Goal: Communication & Community: Answer question/provide support

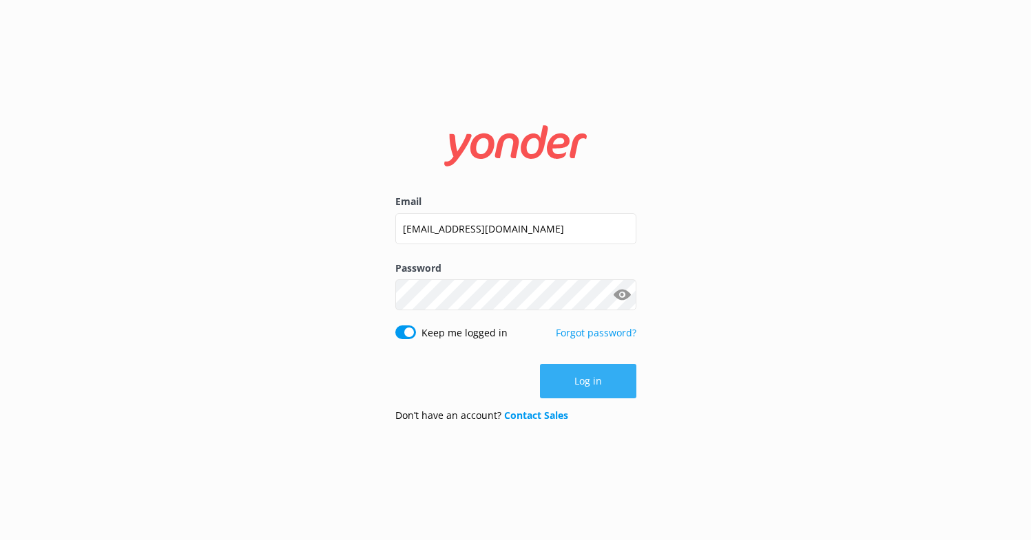
click at [571, 379] on button "Log in" at bounding box center [588, 381] width 96 height 34
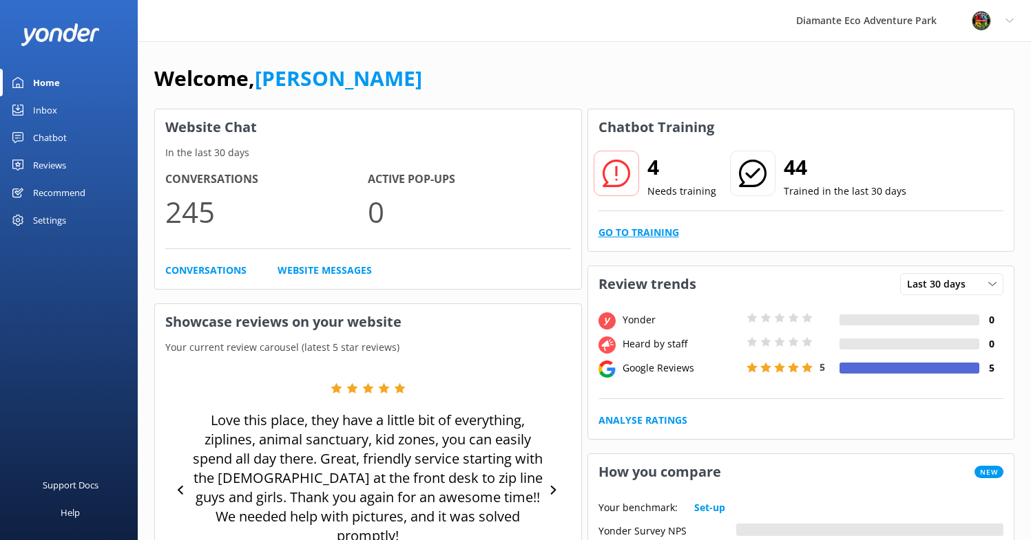
click at [637, 234] on link "Go to Training" at bounding box center [638, 232] width 81 height 15
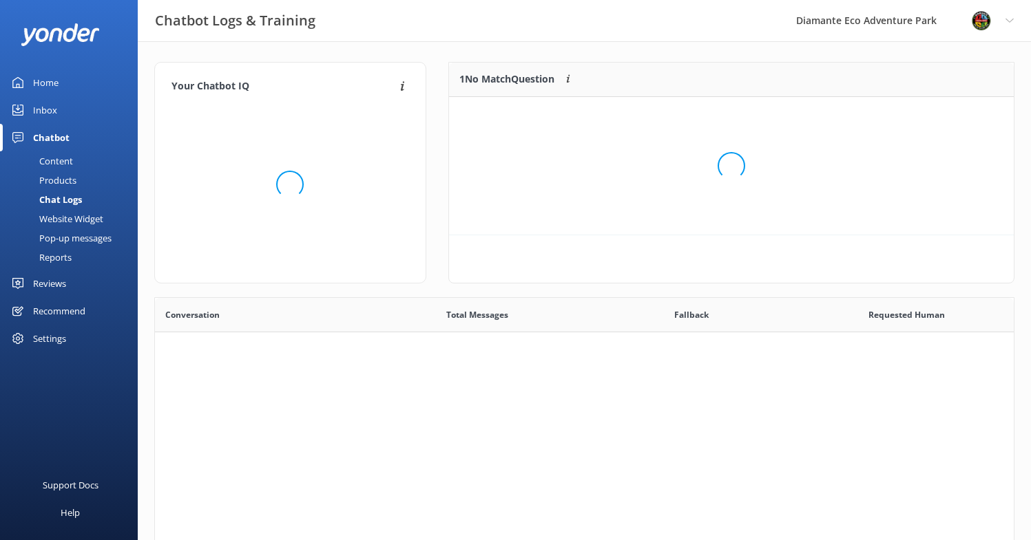
scroll to position [483, 858]
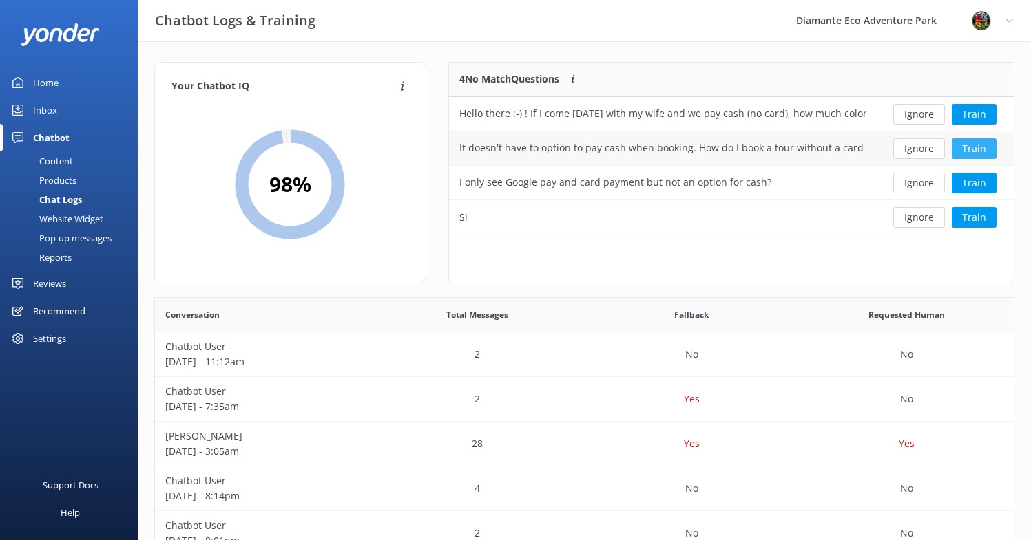
click at [976, 143] on button "Train" at bounding box center [973, 148] width 45 height 21
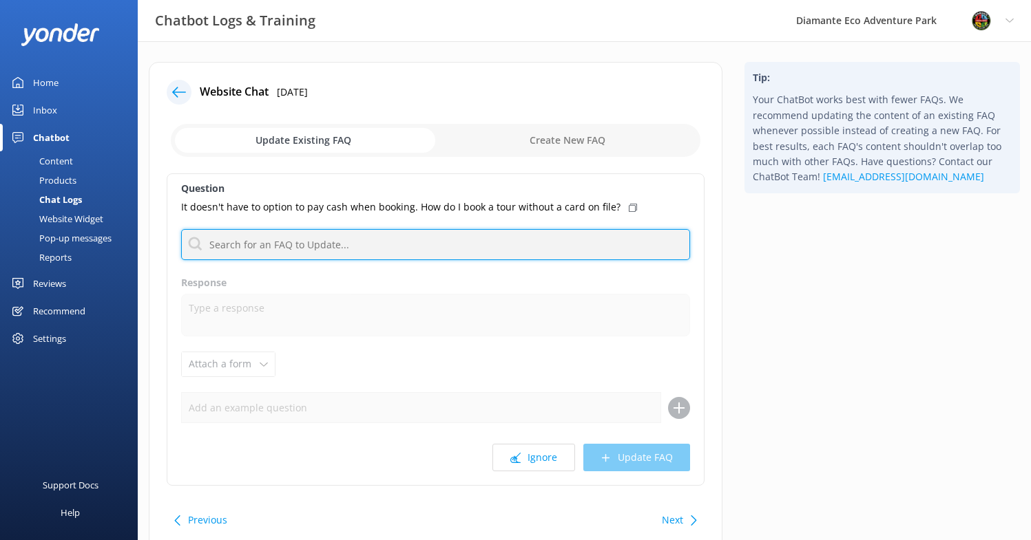
click at [244, 247] on input "text" at bounding box center [435, 244] width 509 height 31
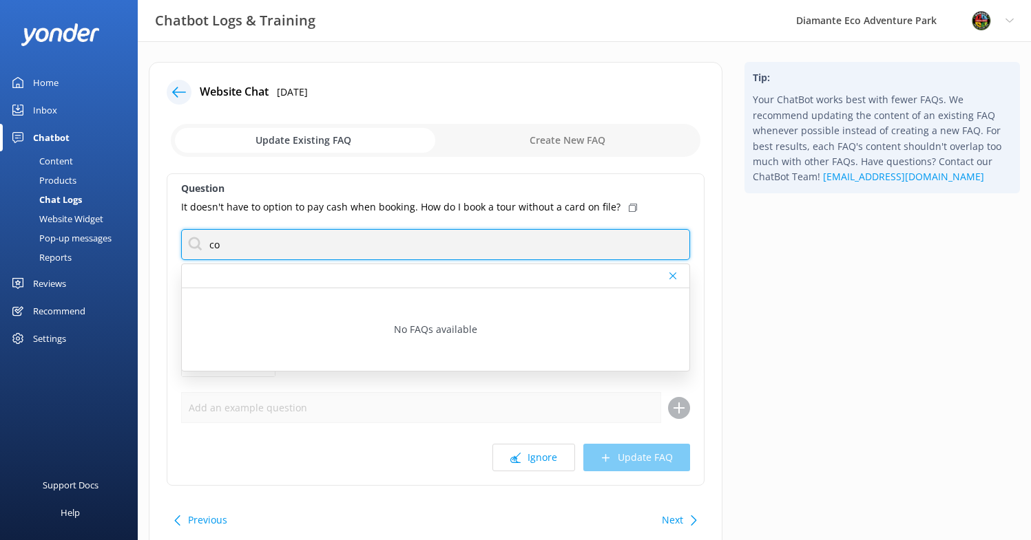
type input "c"
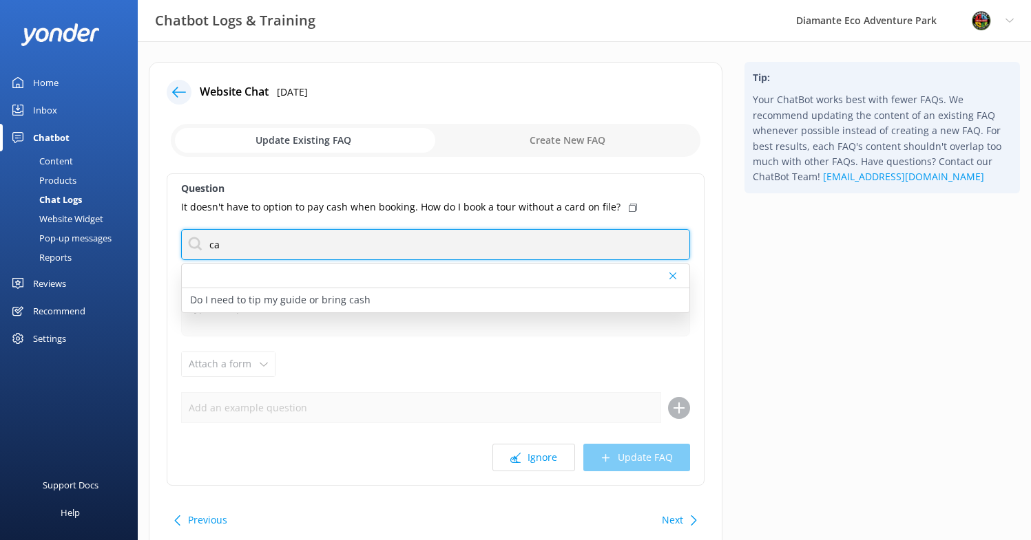
type input "c"
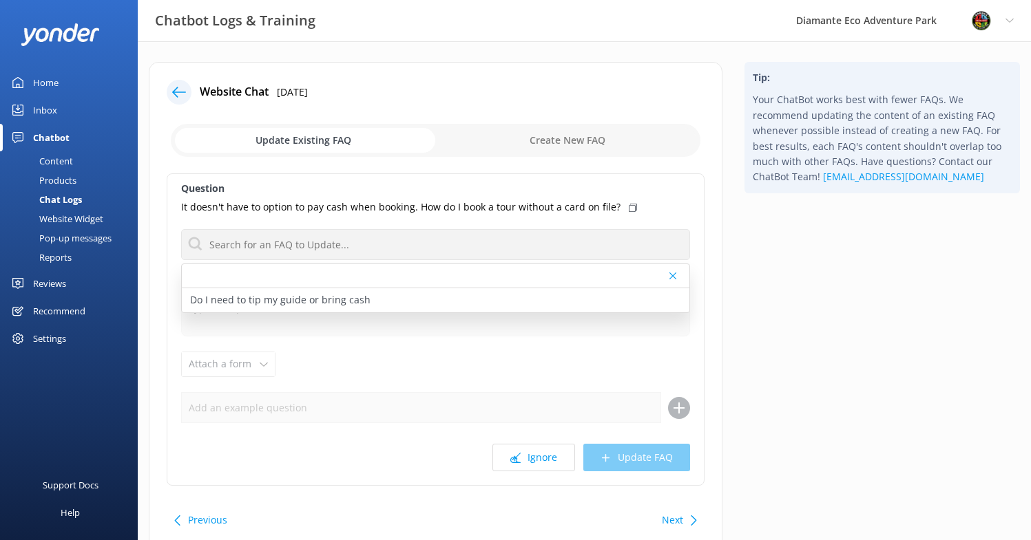
click at [34, 107] on div "Inbox" at bounding box center [45, 110] width 24 height 28
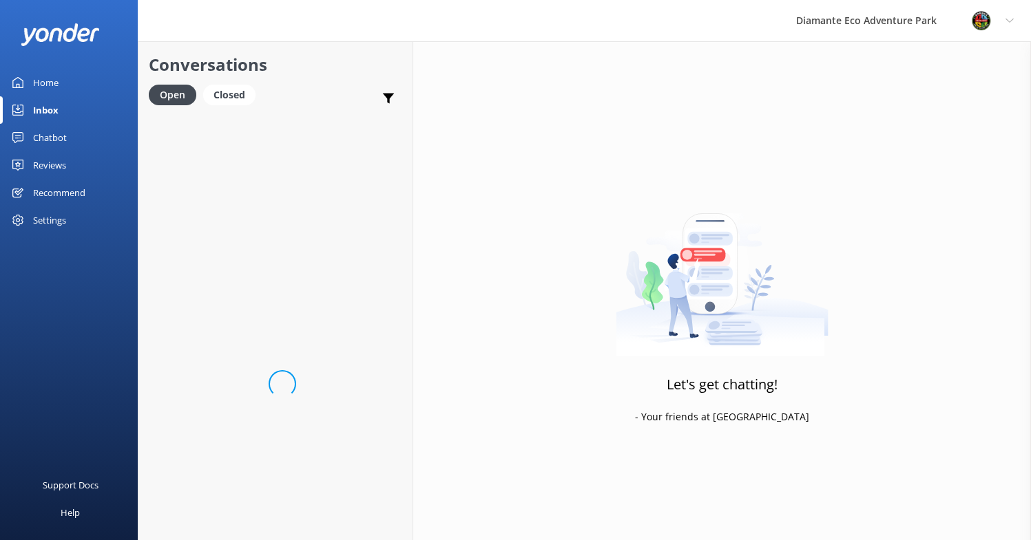
click at [52, 107] on div "Inbox" at bounding box center [45, 110] width 25 height 28
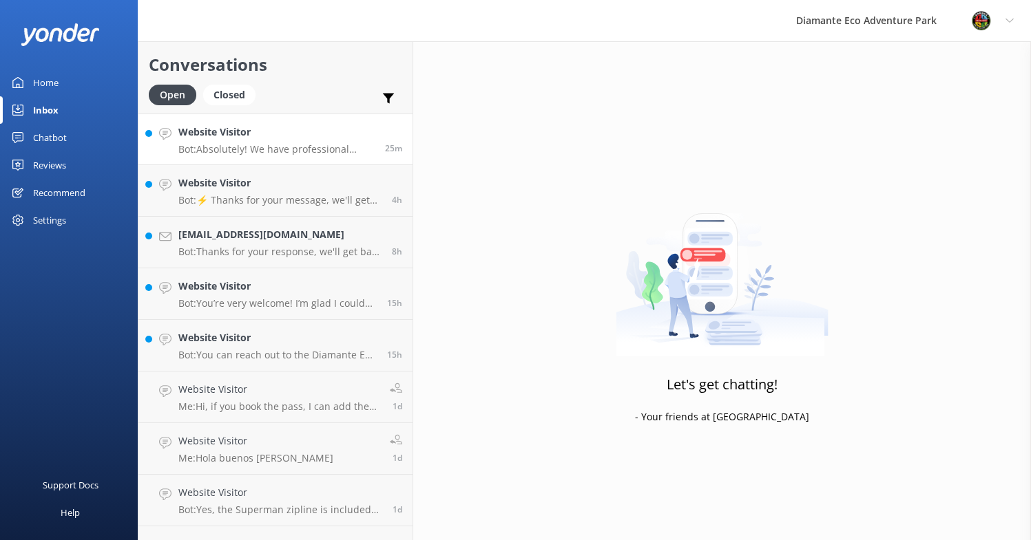
click at [242, 149] on p "Bot: Absolutely! We have professional photographers throughout the park to capt…" at bounding box center [276, 149] width 196 height 12
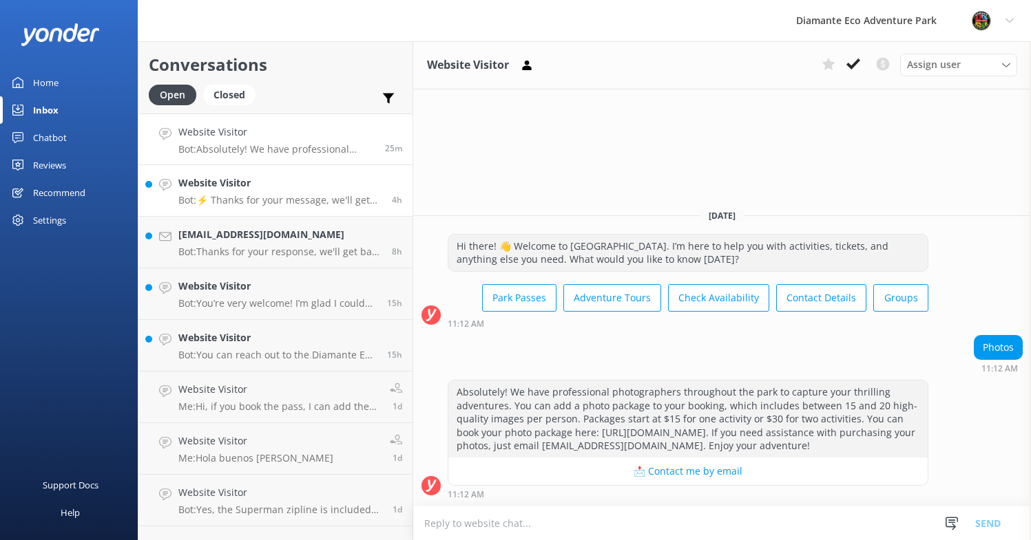
click at [264, 209] on link "Website Visitor Bot: ⚡ Thanks for your message, we'll get back to you as soon a…" at bounding box center [275, 191] width 274 height 52
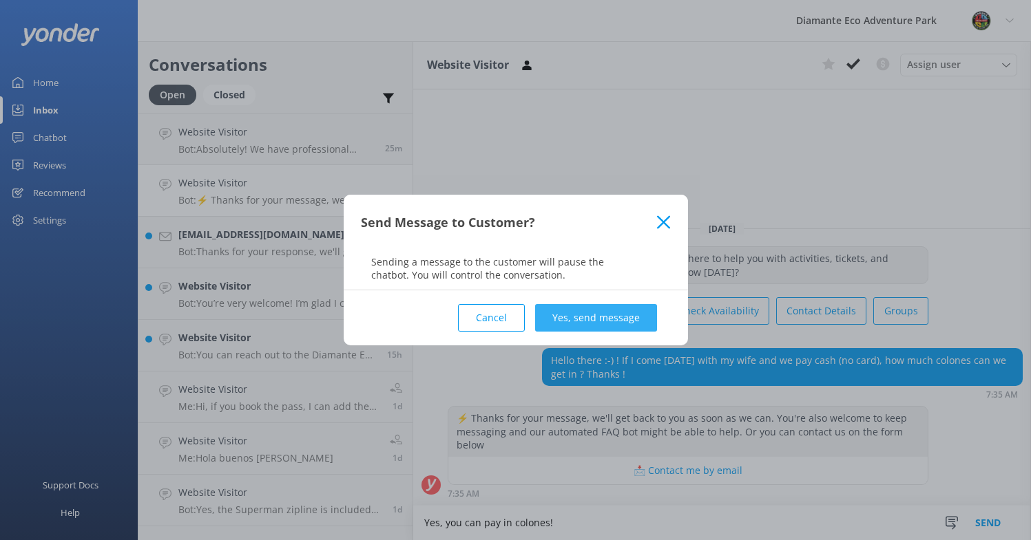
type textarea "Yes, you can pay in colones!"
click at [623, 322] on button "Yes, send message" at bounding box center [596, 318] width 122 height 28
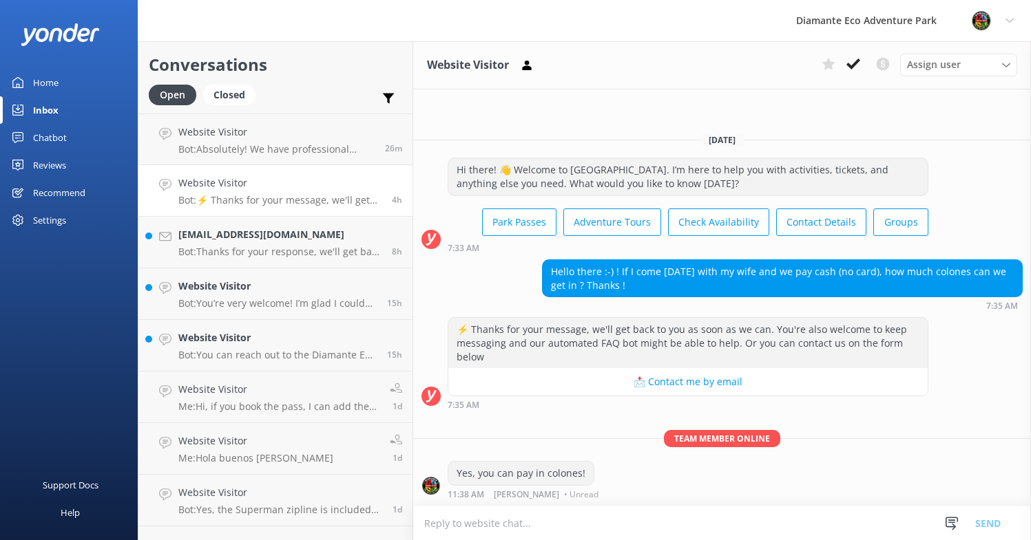
click at [492, 529] on textarea at bounding box center [722, 524] width 618 height 34
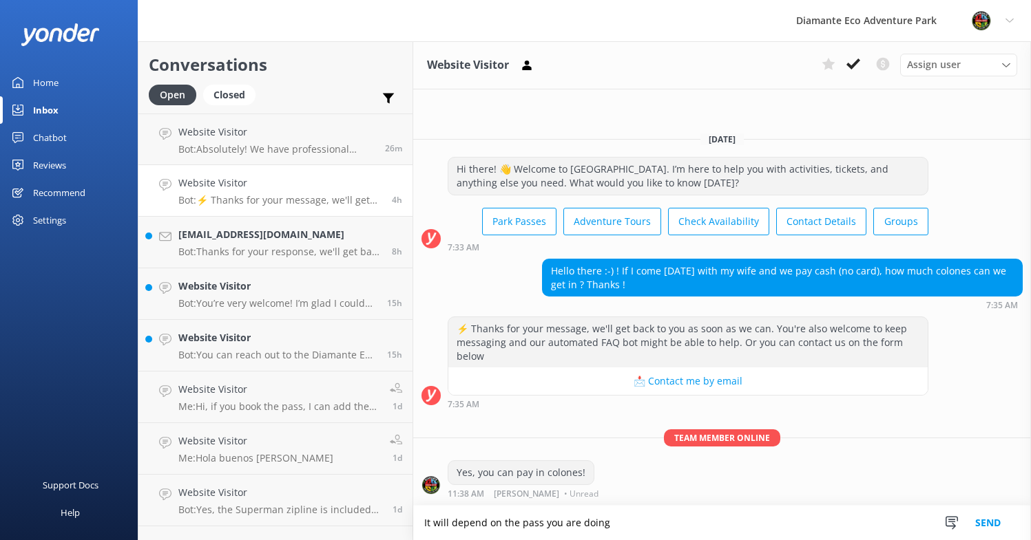
type textarea "It will depend on the pass you are doing"
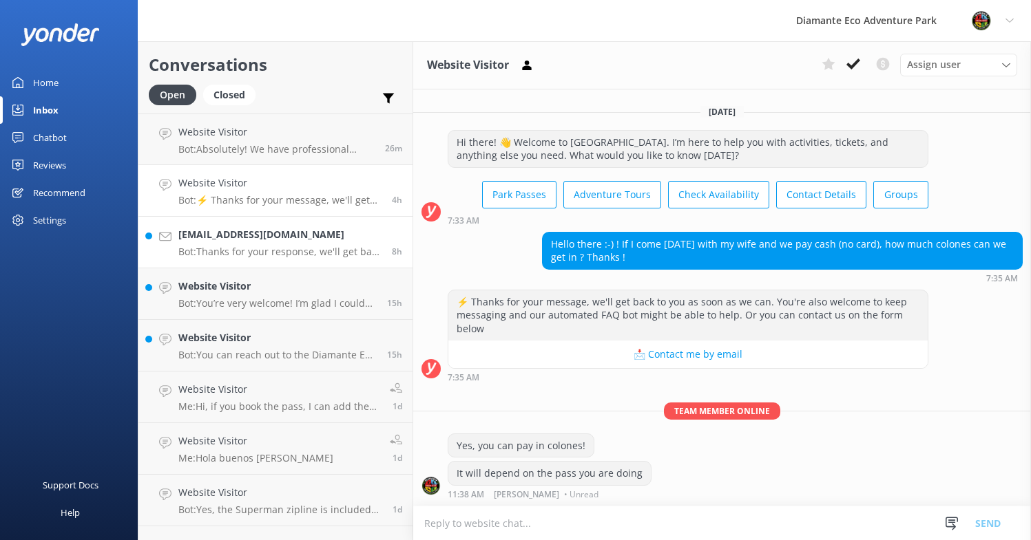
click at [235, 255] on p "Bot: Thanks for your response, we'll get back to you as soon as we can during o…" at bounding box center [279, 252] width 203 height 12
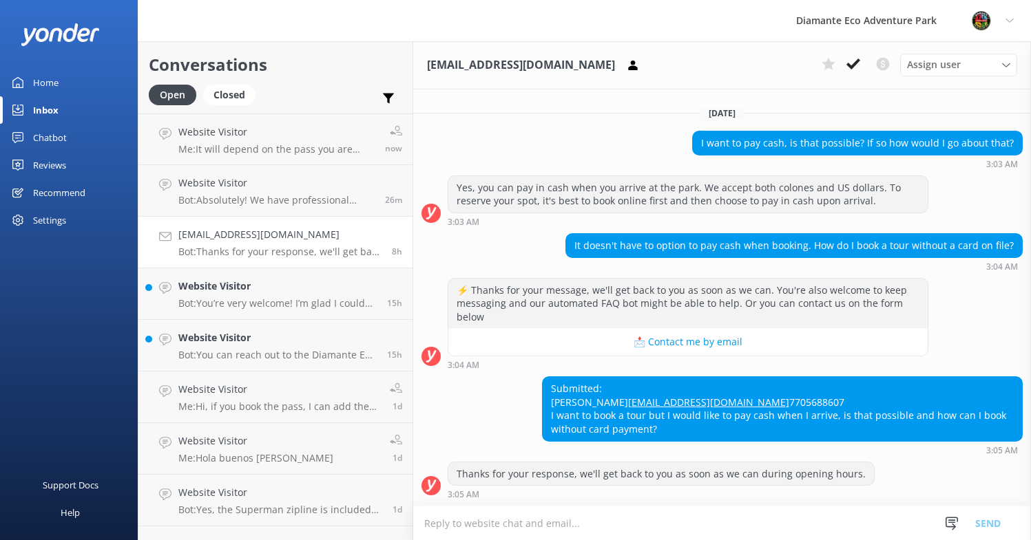
scroll to position [2024, 0]
drag, startPoint x: 668, startPoint y: 428, endPoint x: 542, endPoint y: 365, distance: 140.7
click at [542, 377] on div "Submitted: [PERSON_NAME] [PERSON_NAME][EMAIL_ADDRESS][DOMAIN_NAME] 7705688607 I…" at bounding box center [781, 408] width 479 height 63
copy div "Submitted: [PERSON_NAME] [PERSON_NAME][EMAIL_ADDRESS][DOMAIN_NAME] 7705688607 I…"
click at [47, 165] on div "Reviews" at bounding box center [49, 165] width 33 height 28
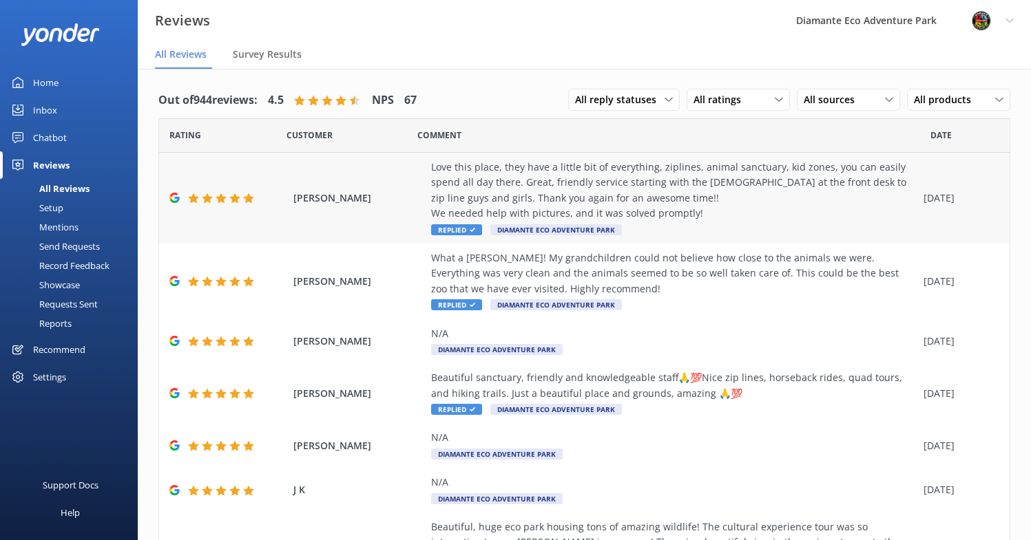
click at [549, 195] on div "Love this place, they have a little bit of everything, ziplines, animal sanctua…" at bounding box center [673, 191] width 485 height 62
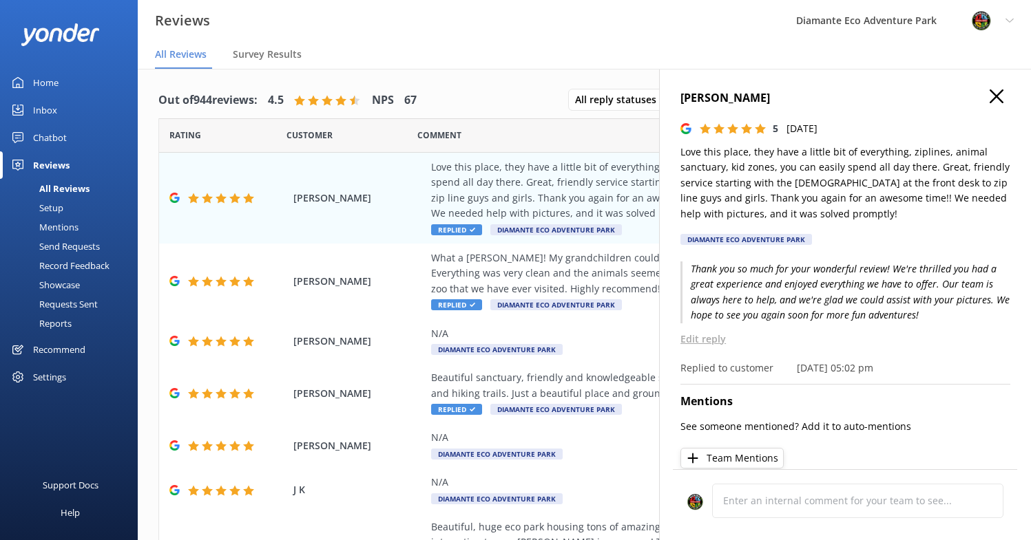
scroll to position [41, 0]
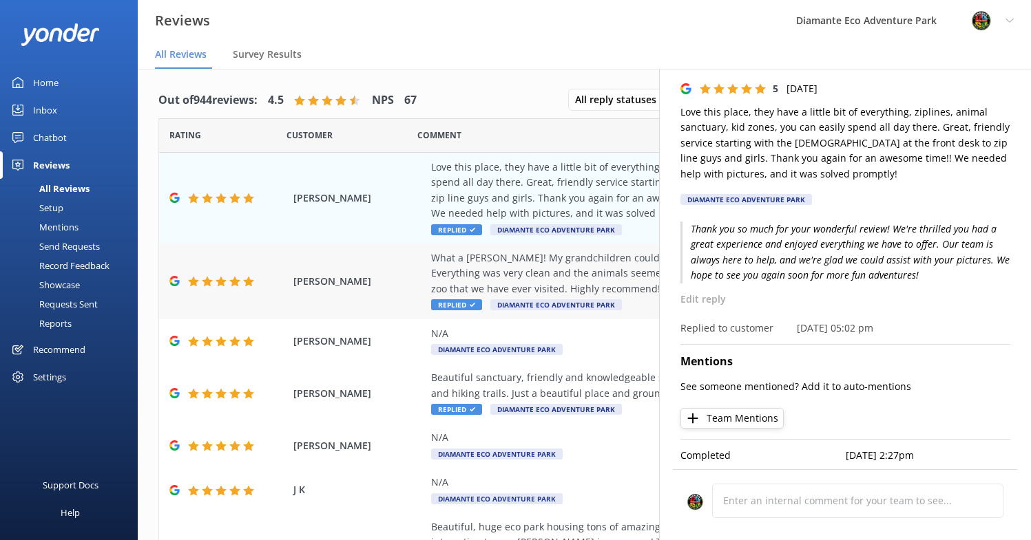
click at [498, 275] on div "What a [PERSON_NAME]! My grandchildren could not believe how close to the anima…" at bounding box center [673, 274] width 485 height 46
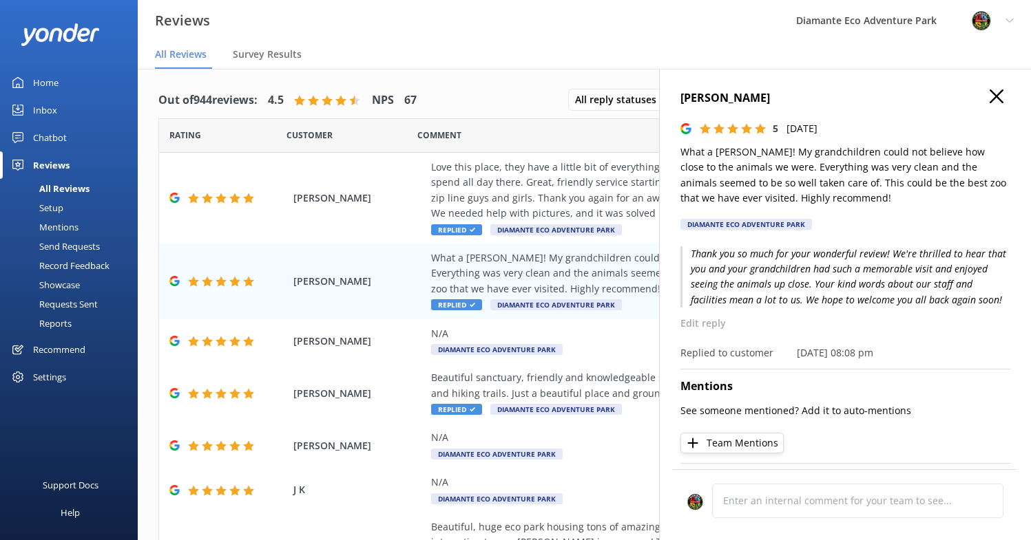
click at [304, 88] on div "Out of 944 reviews: 4.5 NPS 67" at bounding box center [287, 101] width 258 height 36
